Goal: Navigation & Orientation: Understand site structure

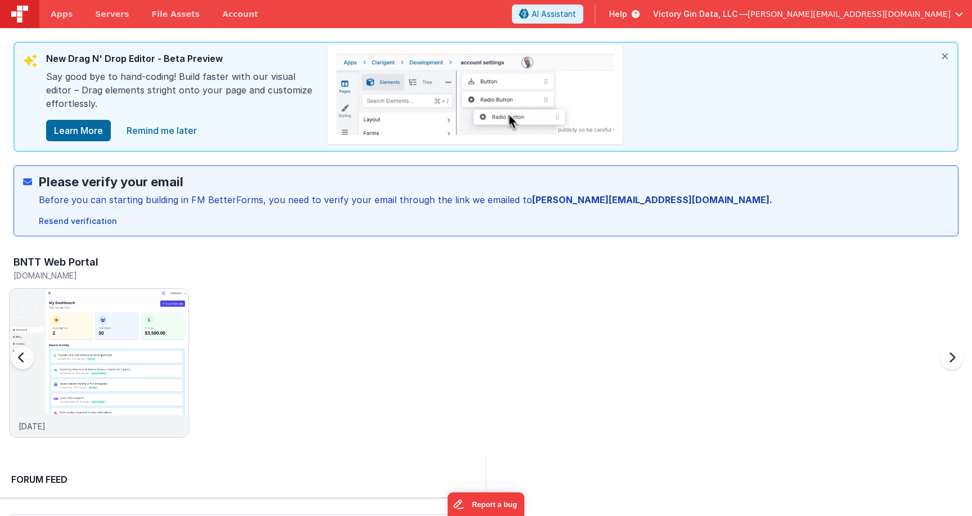
click at [26, 335] on div at bounding box center [33, 364] width 45 height 162
click at [73, 338] on img at bounding box center [99, 377] width 179 height 179
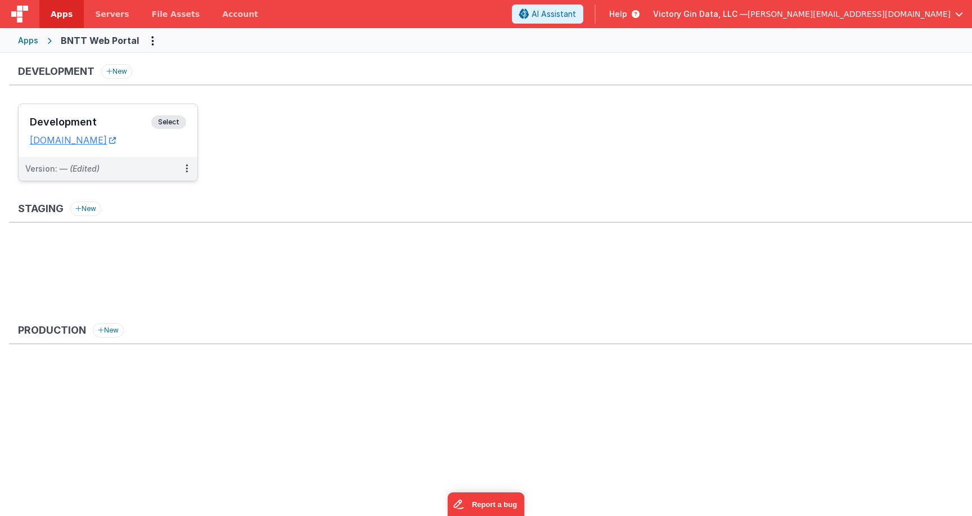
click at [181, 124] on span "Select" at bounding box center [168, 121] width 35 height 13
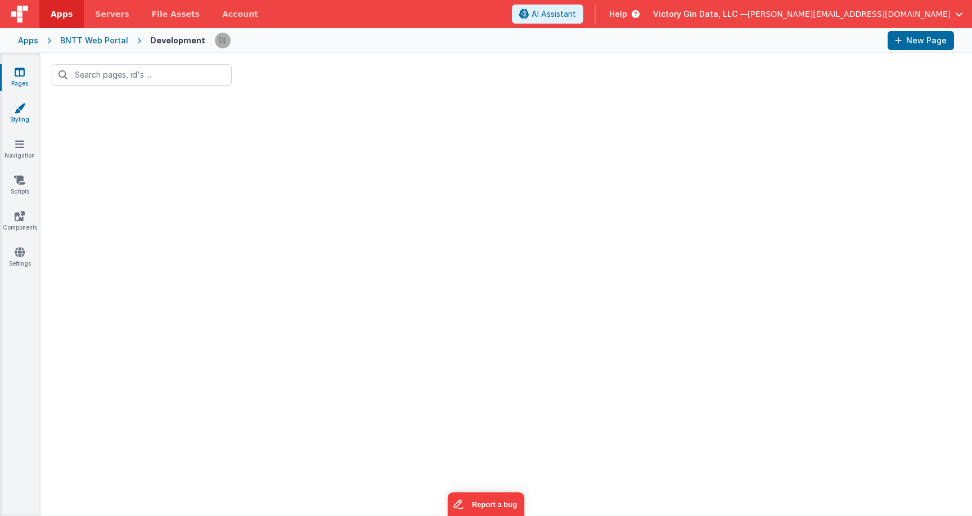
click at [4, 110] on link "Styling" at bounding box center [19, 113] width 40 height 22
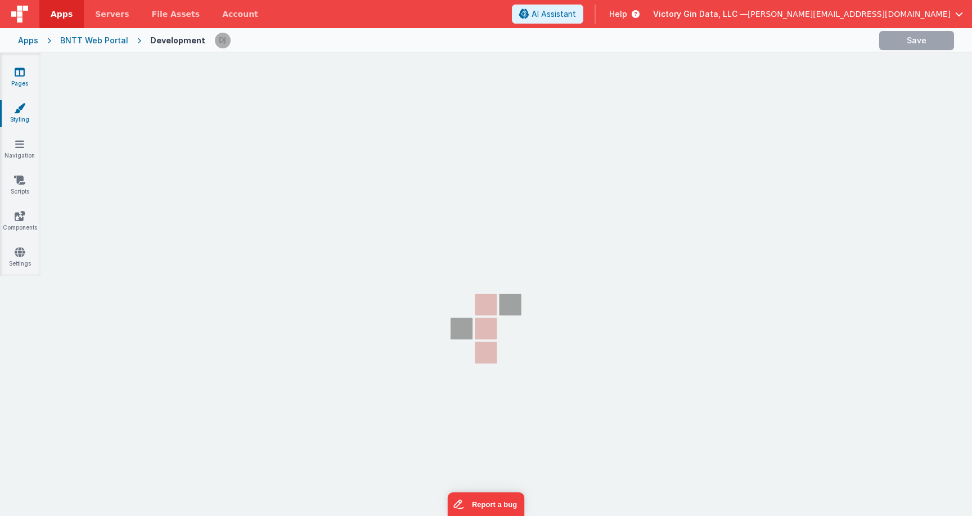
click at [18, 79] on link "Pages" at bounding box center [19, 77] width 40 height 22
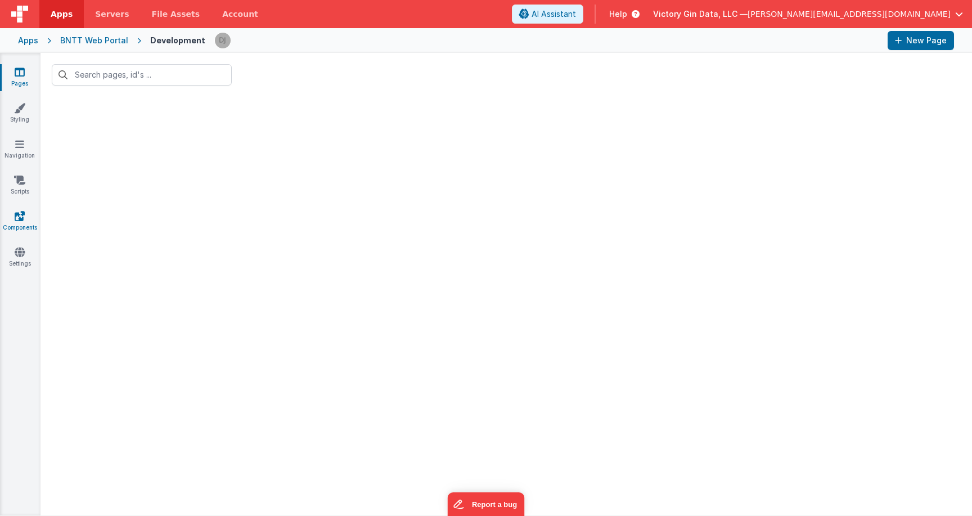
click at [32, 218] on link "Components" at bounding box center [19, 221] width 40 height 22
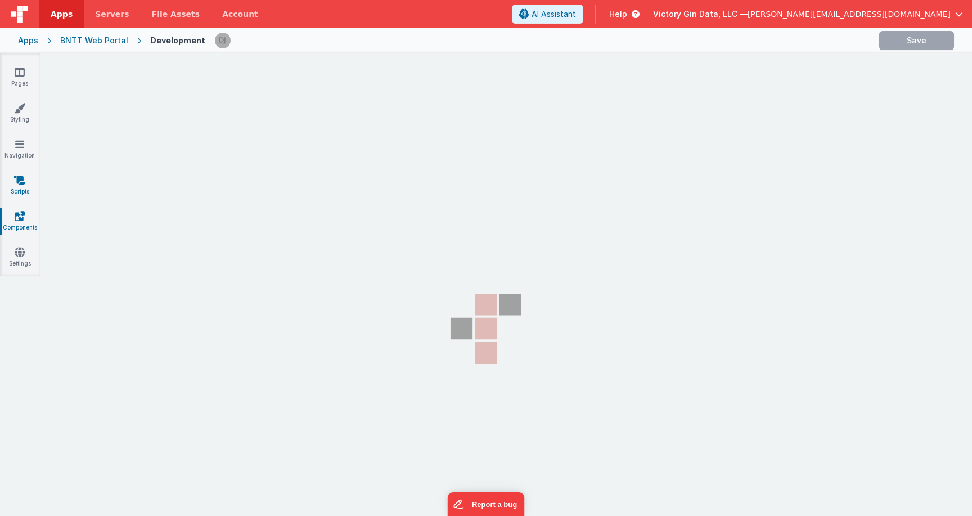
click at [31, 192] on link "Scripts" at bounding box center [19, 185] width 40 height 22
click at [28, 157] on link "Navigation" at bounding box center [19, 149] width 40 height 22
